Goal: Register for event/course

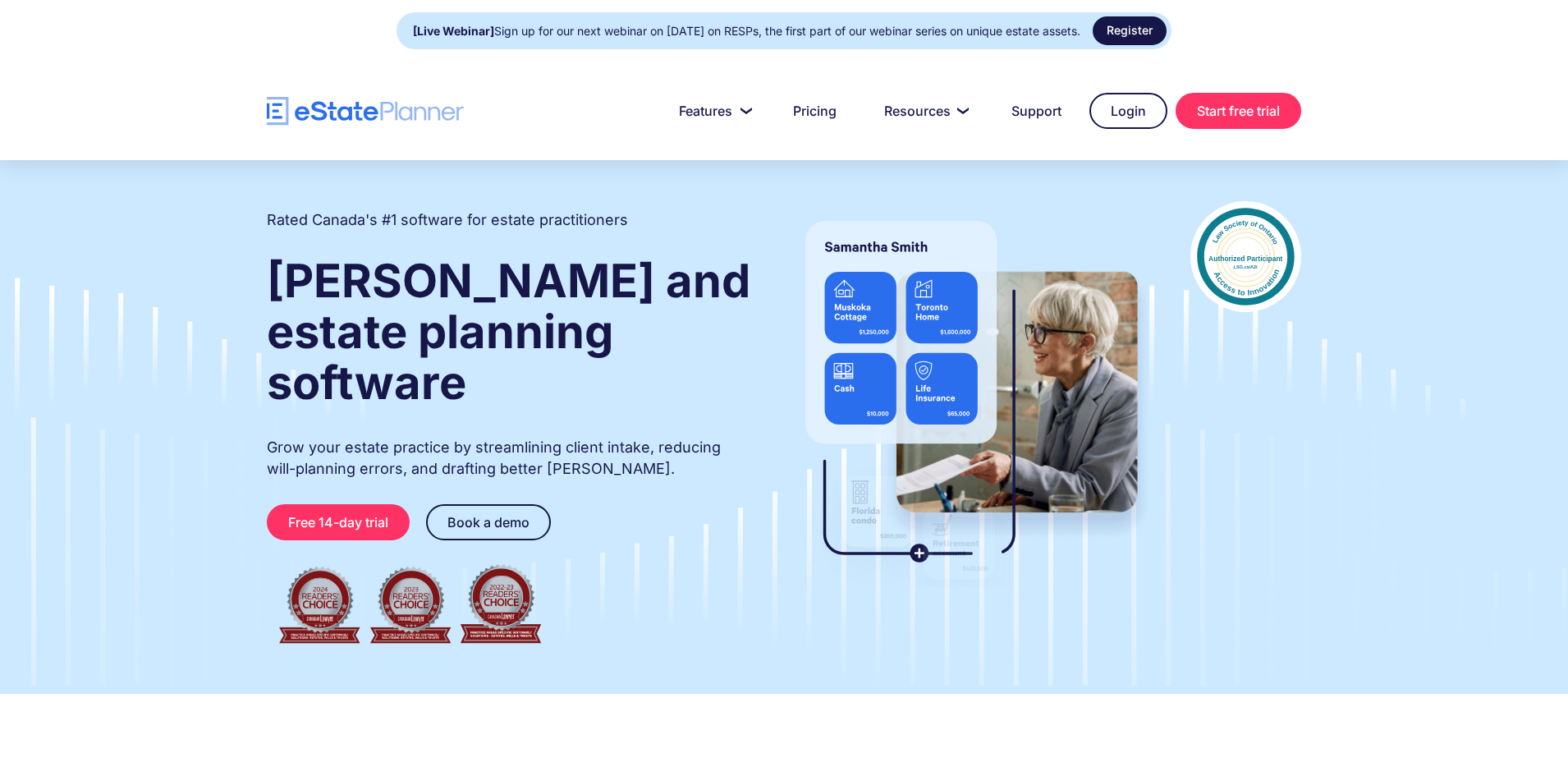
click at [1158, 25] on link "Register" at bounding box center [1130, 31] width 74 height 29
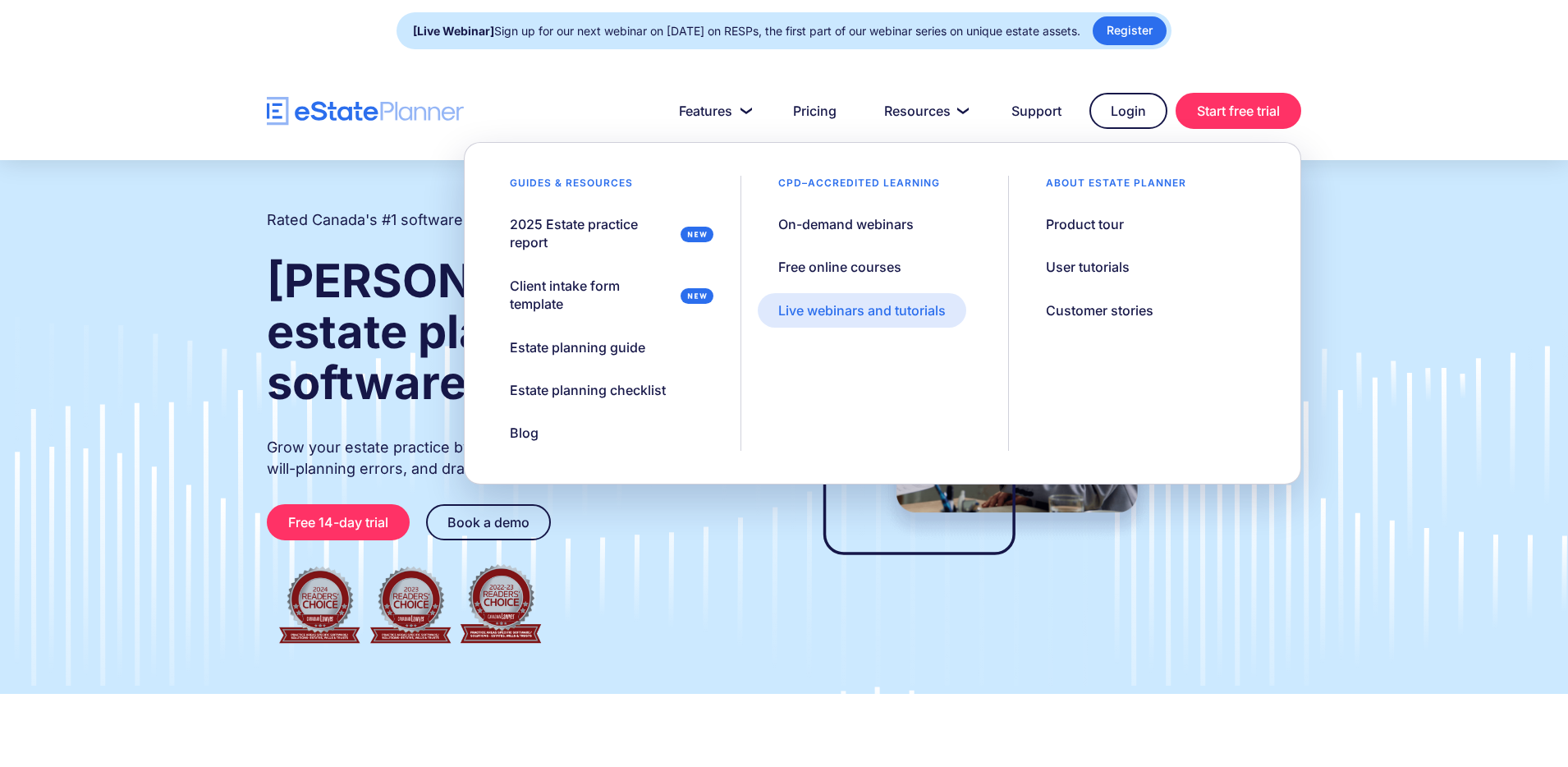
click at [889, 306] on div "Live webinars and tutorials" at bounding box center [862, 310] width 167 height 18
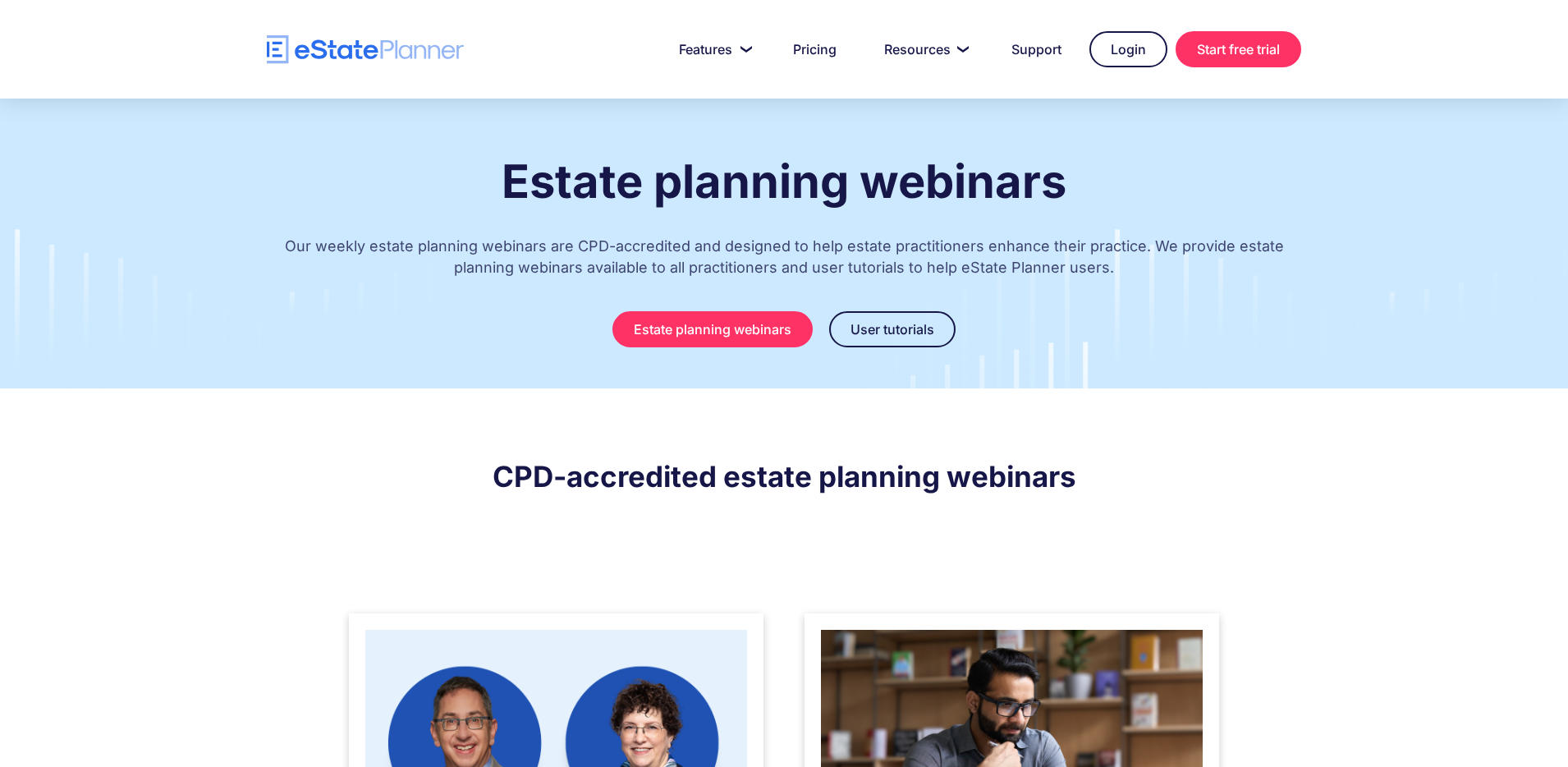
scroll to position [256, 0]
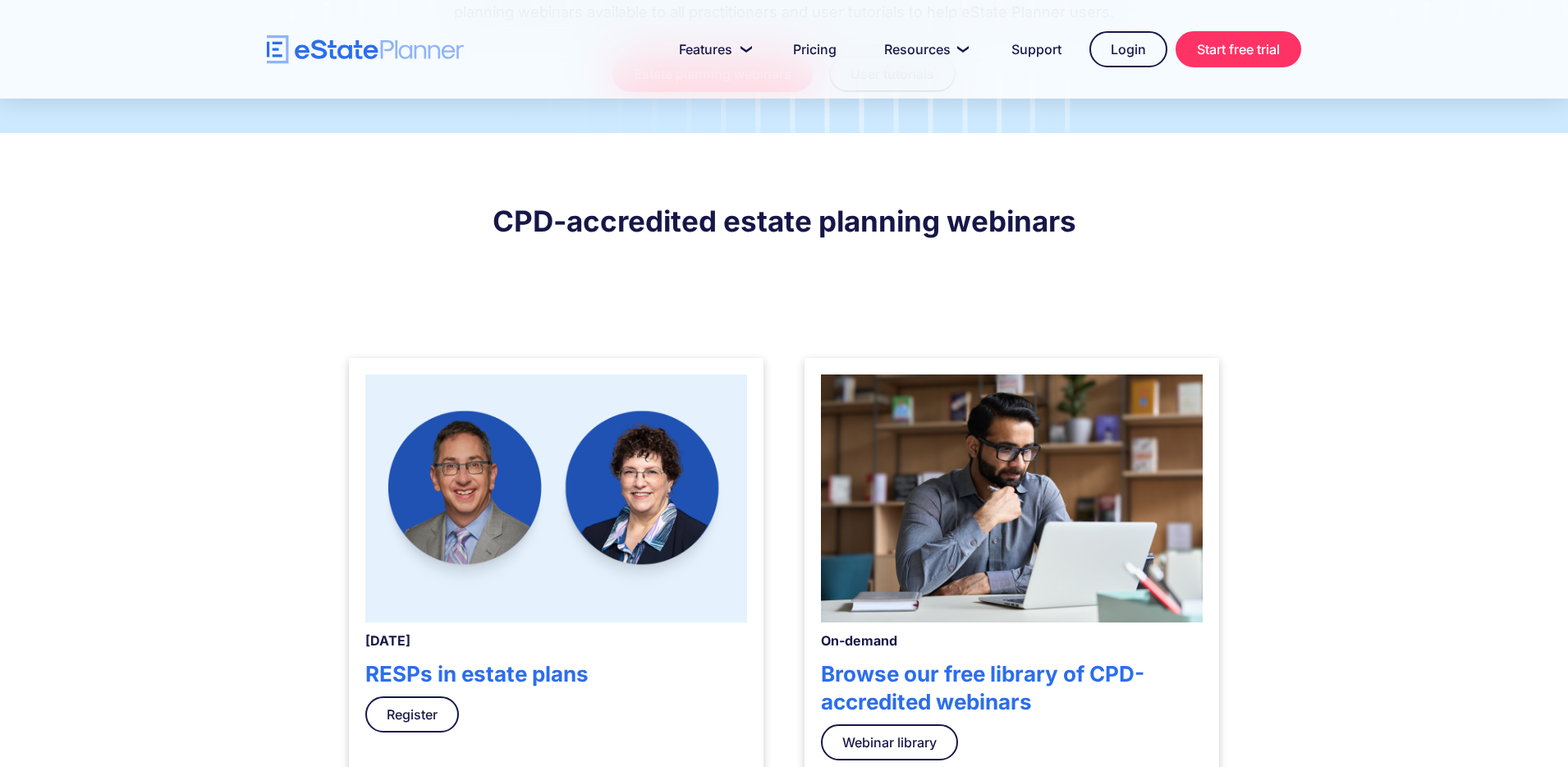
click at [621, 538] on img at bounding box center [556, 498] width 382 height 248
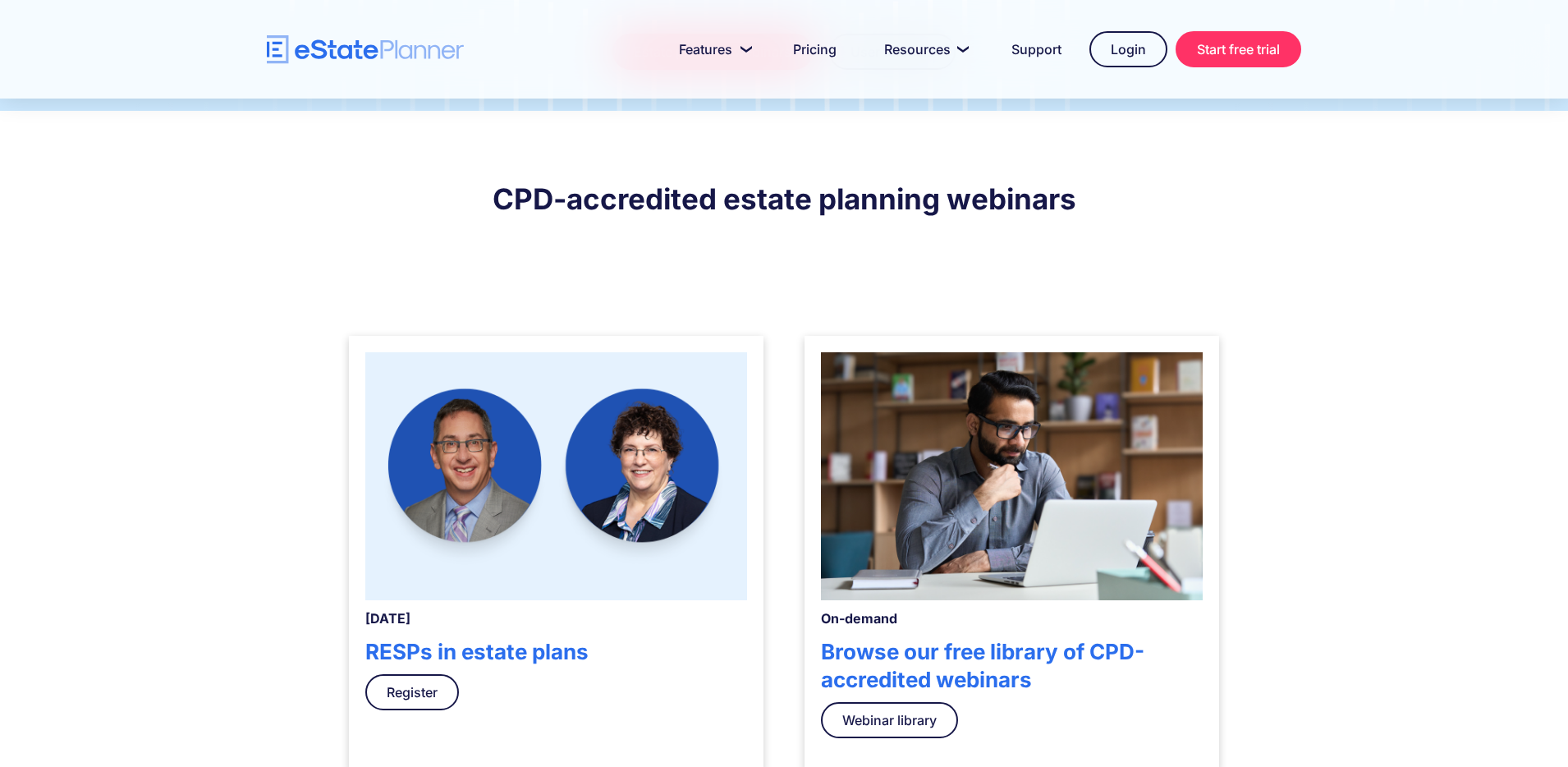
scroll to position [288, 0]
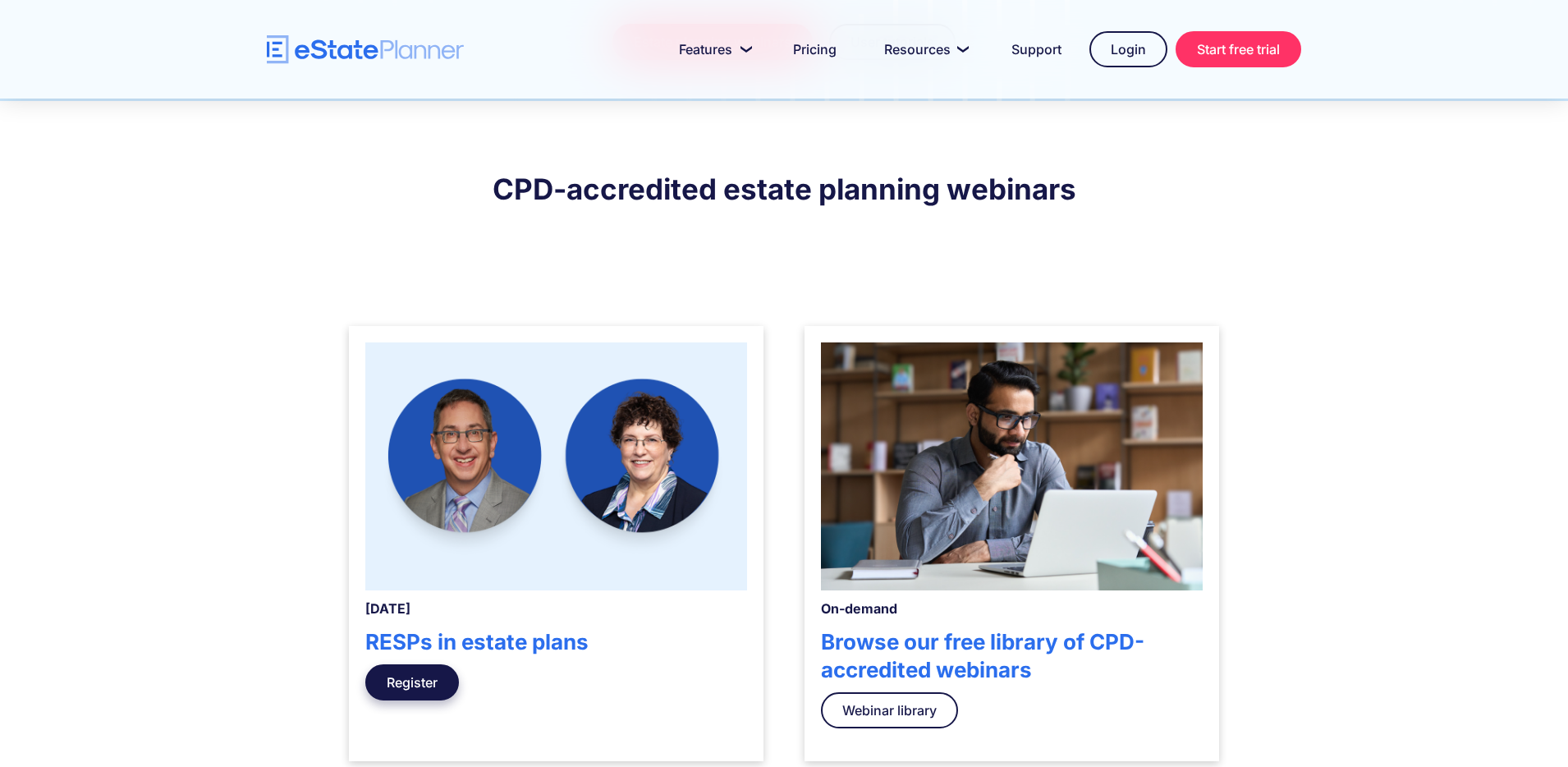
click at [431, 690] on link "Register" at bounding box center [412, 681] width 93 height 36
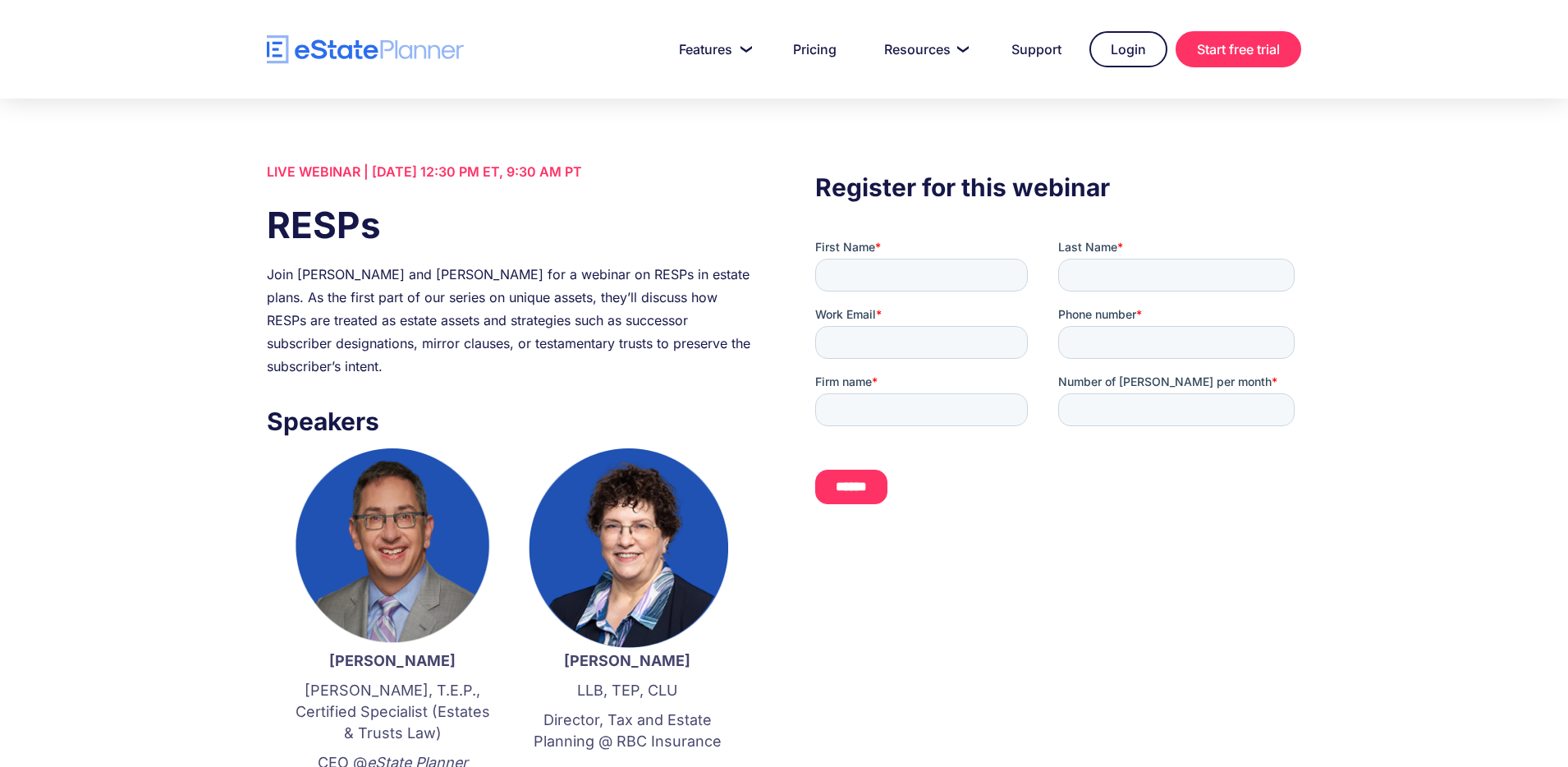
click at [257, 544] on div "LIVE WEBINAR | August 21 2025, 12:30 PM ET, 9:30 AM PT RESPs Join Jordan Atin a…" at bounding box center [784, 654] width 1084 height 988
click at [612, 341] on div "Join Jordan Atin and Kathryn Bennett for a webinar on RESPs in estate plans. As…" at bounding box center [510, 320] width 486 height 115
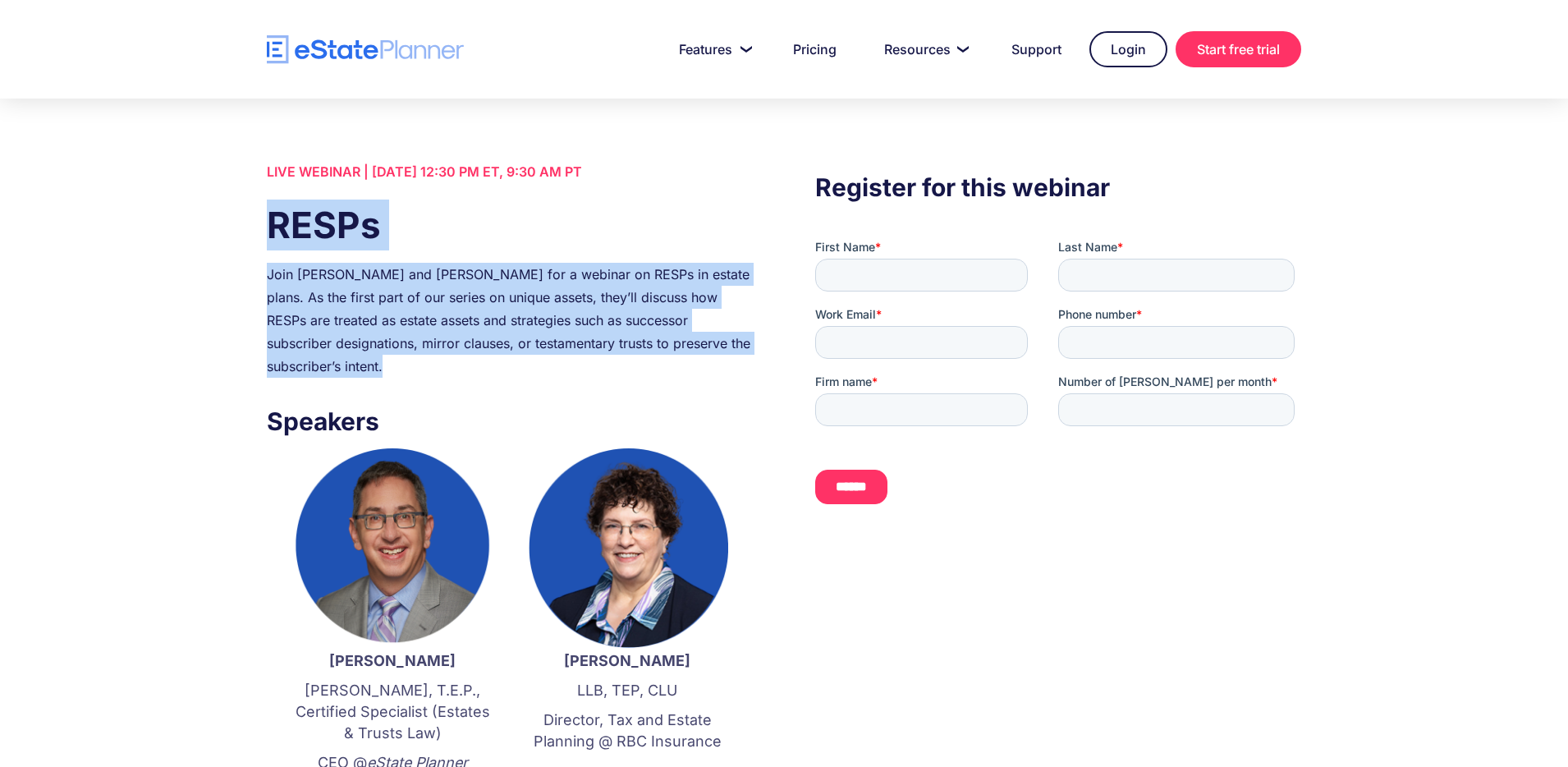
drag, startPoint x: 394, startPoint y: 375, endPoint x: 264, endPoint y: 229, distance: 195.5
click at [264, 229] on div "LIVE WEBINAR | August 21 2025, 12:30 PM ET, 9:30 AM PT RESPs Join Jordan Atin a…" at bounding box center [784, 654] width 1084 height 988
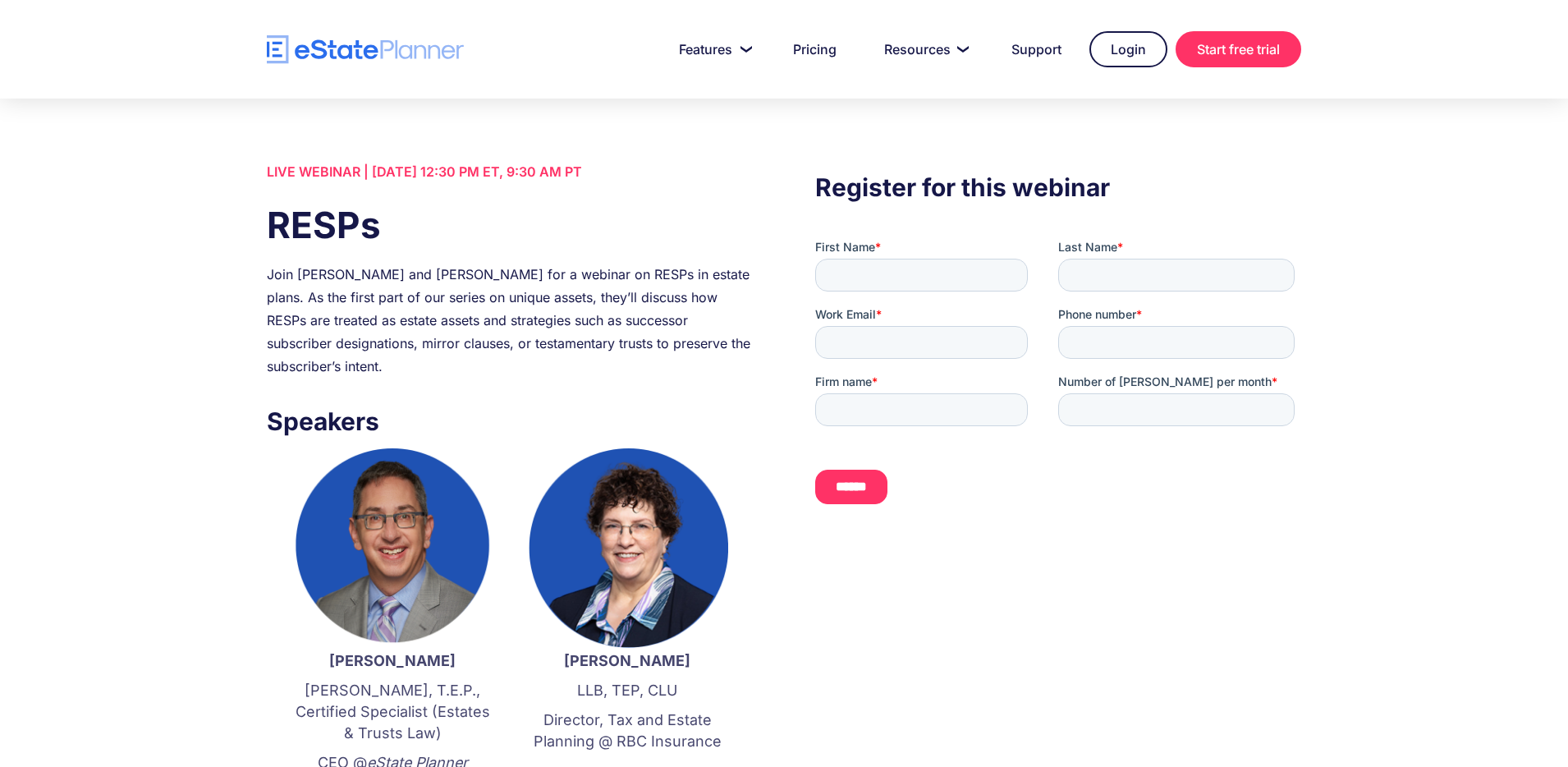
click at [272, 223] on h1 "RESPs" at bounding box center [510, 225] width 486 height 51
